Goal: Find specific page/section: Find specific page/section

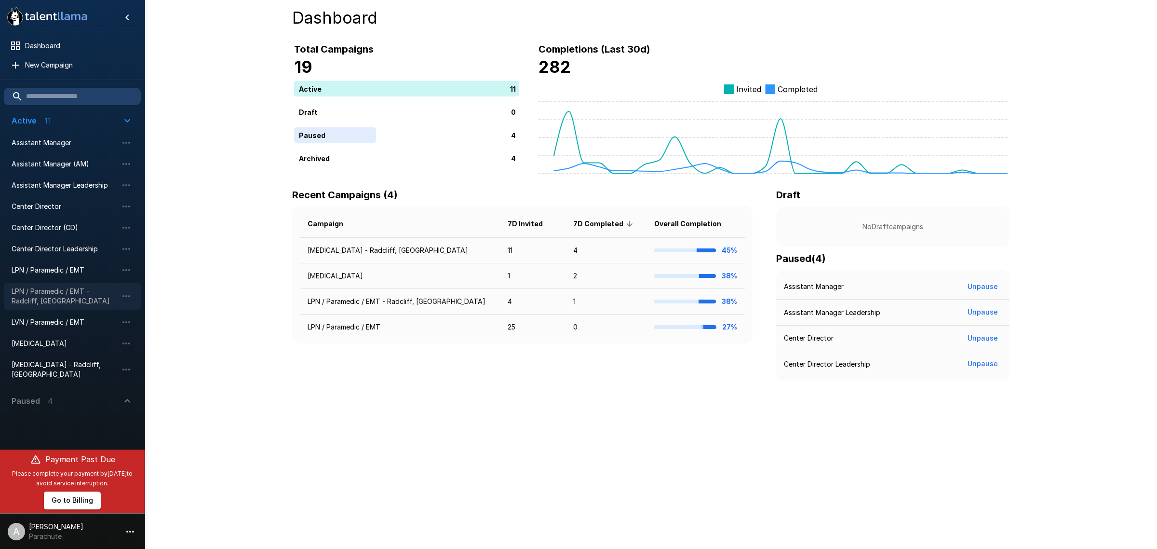
click at [54, 297] on span "LPN / Paramedic / EMT - Radcliff, [GEOGRAPHIC_DATA]" at bounding box center [65, 295] width 106 height 19
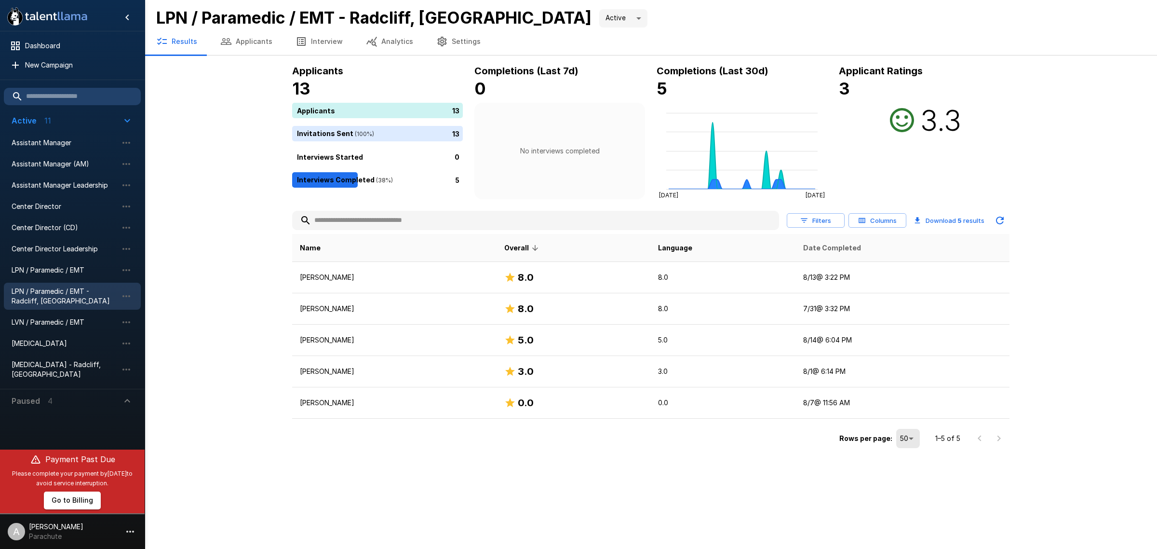
click at [820, 250] on span "Date Completed" at bounding box center [832, 248] width 58 height 12
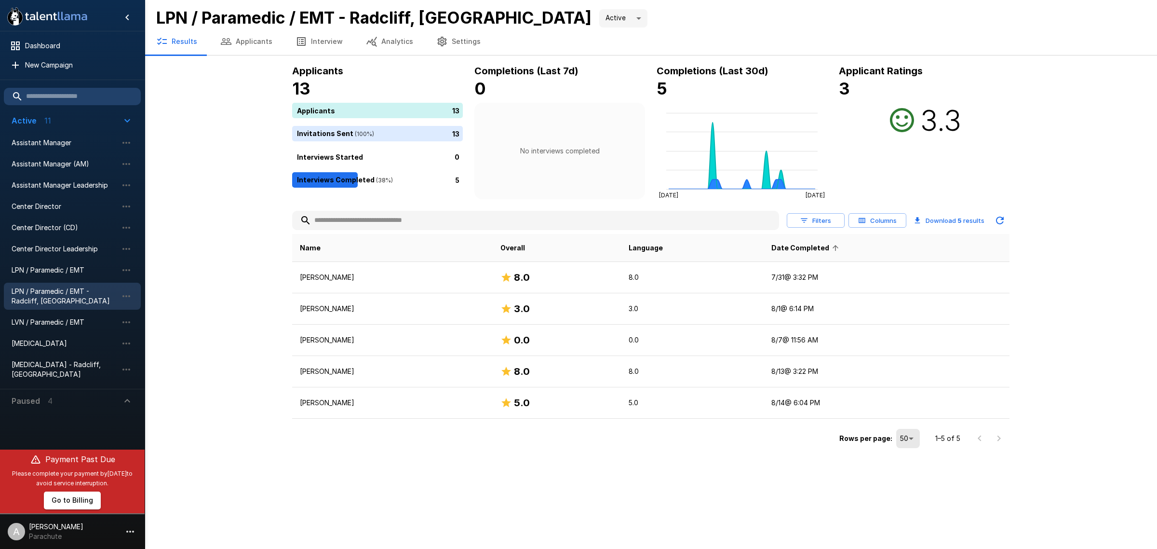
click at [820, 250] on span "Date Completed" at bounding box center [806, 248] width 70 height 12
click at [66, 364] on span "[MEDICAL_DATA] - Radcliff, [GEOGRAPHIC_DATA]" at bounding box center [65, 369] width 106 height 19
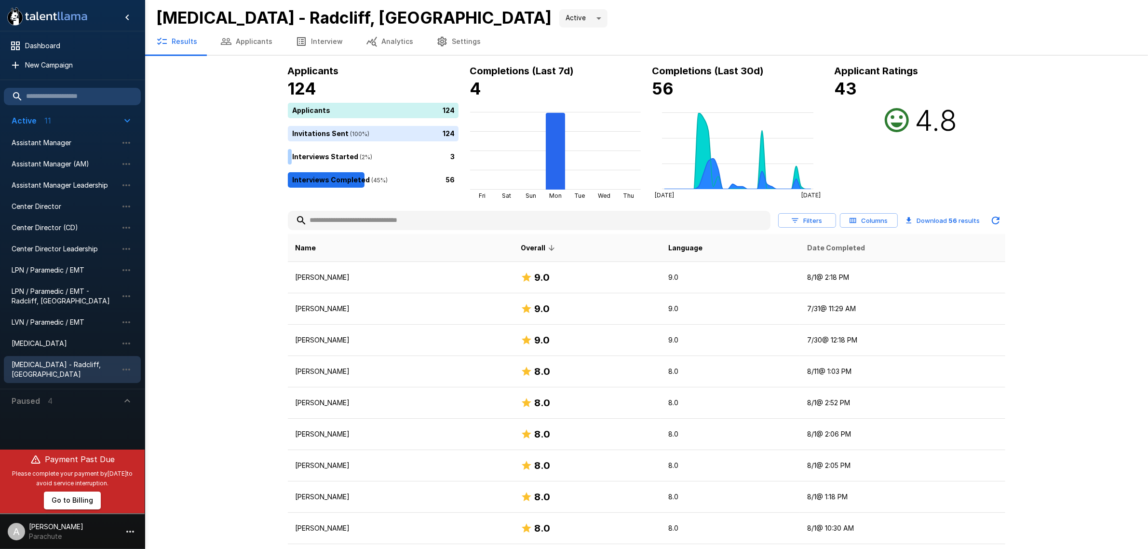
click at [820, 250] on span "Date Completed" at bounding box center [837, 248] width 58 height 12
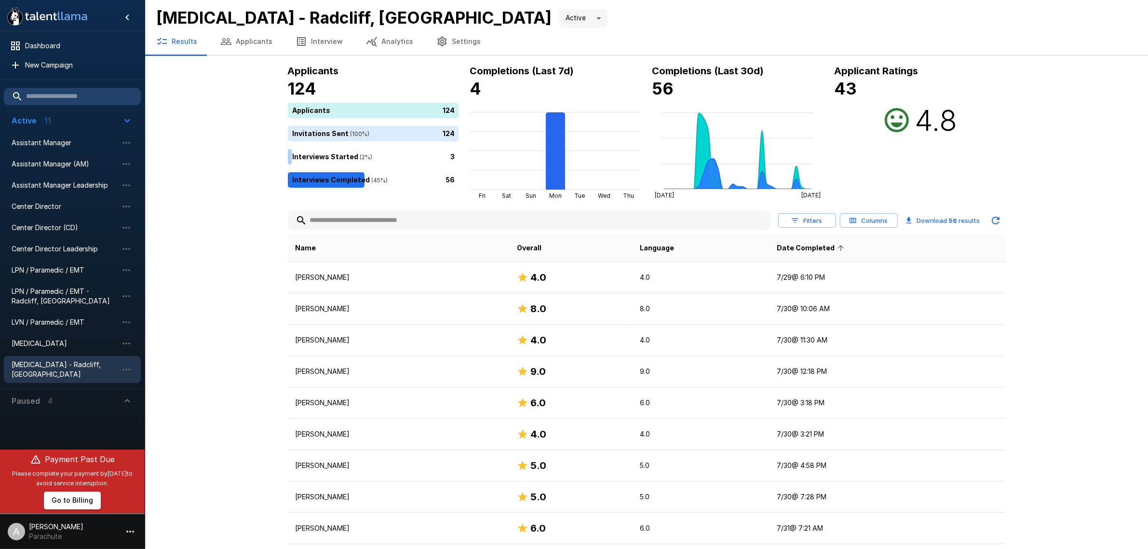
click at [820, 250] on span "Date Completed" at bounding box center [812, 248] width 70 height 12
click at [92, 317] on span "LVN / Paramedic / EMT" at bounding box center [65, 322] width 106 height 10
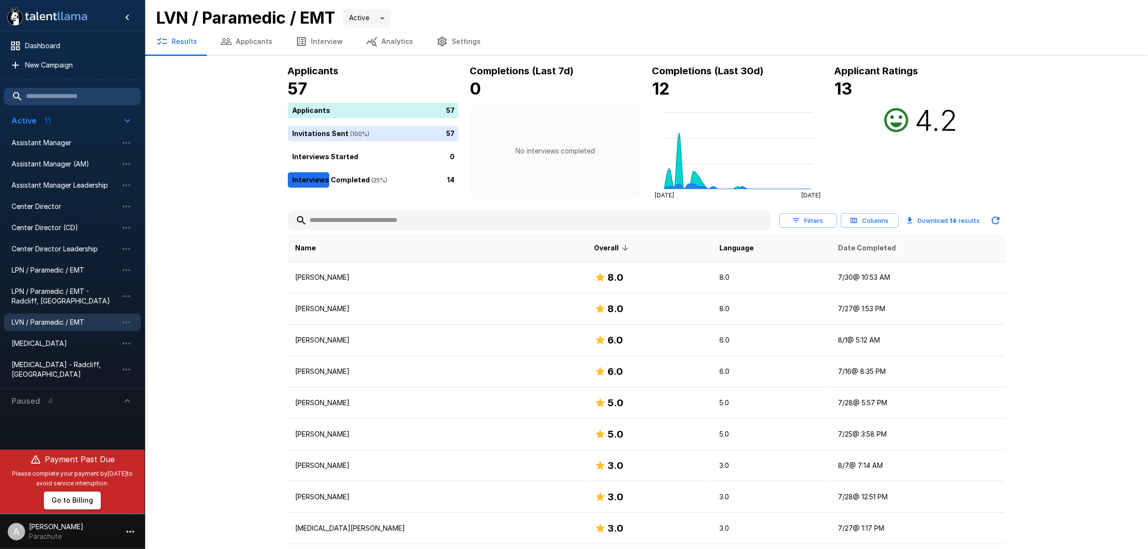
click at [842, 249] on span "Date Completed" at bounding box center [867, 248] width 58 height 12
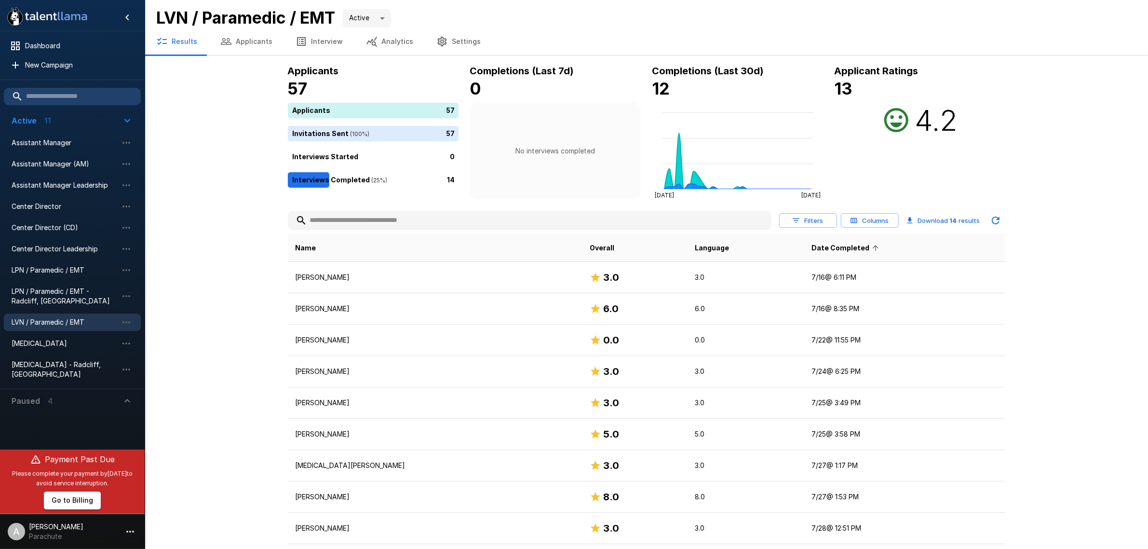
click at [871, 249] on icon at bounding box center [875, 247] width 9 height 9
click at [59, 271] on span "LPN / Paramedic / EMT" at bounding box center [65, 270] width 106 height 10
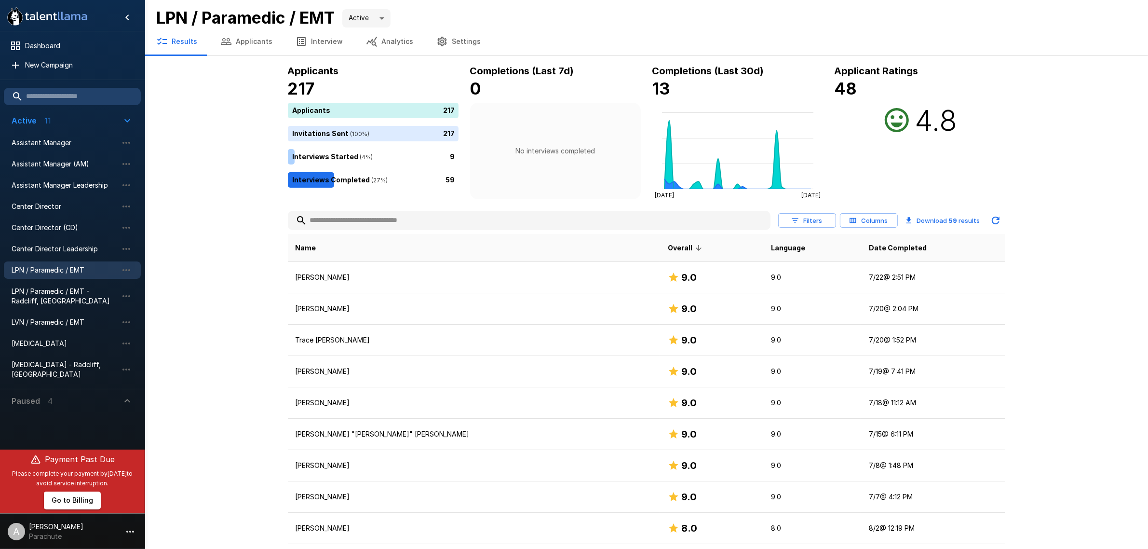
click at [861, 240] on th "Date Completed" at bounding box center [933, 248] width 144 height 28
click at [869, 244] on span "Date Completed" at bounding box center [898, 248] width 58 height 12
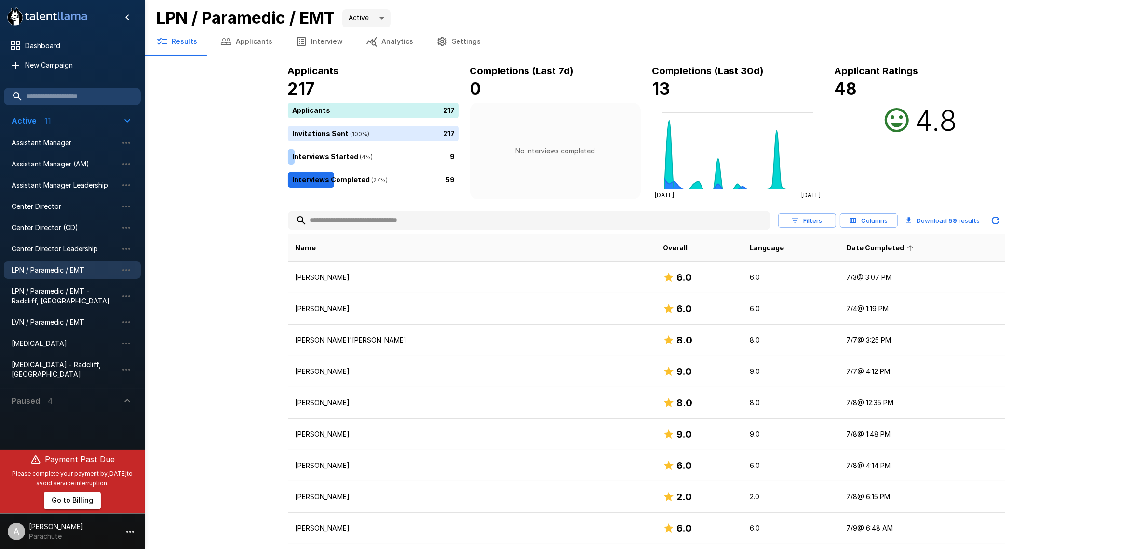
click at [846, 244] on span "Date Completed" at bounding box center [881, 248] width 70 height 12
